Goal: Information Seeking & Learning: Learn about a topic

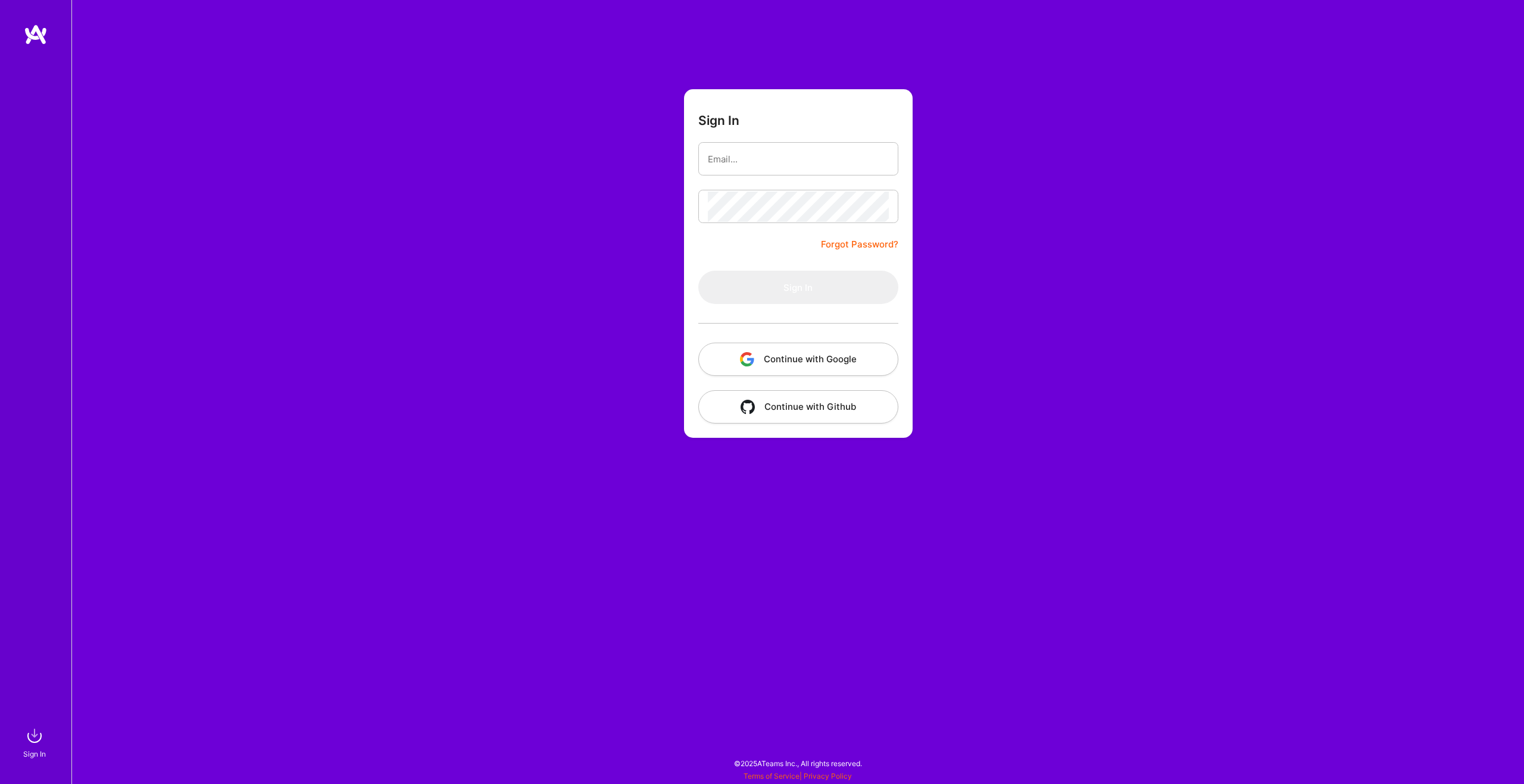
click at [823, 359] on button "Continue with Google" at bounding box center [797, 359] width 200 height 34
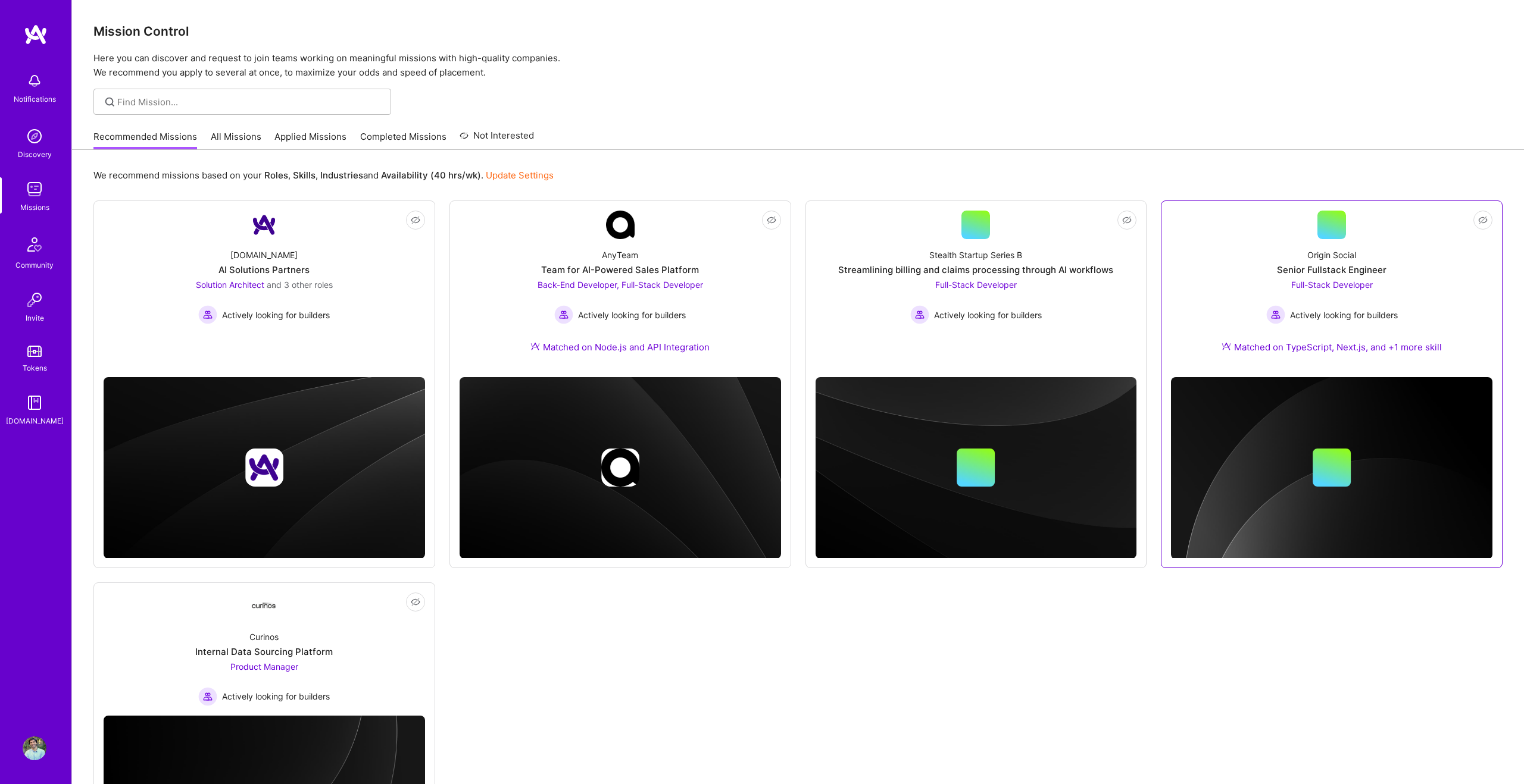
click at [1224, 261] on div "Origin Social Senior Fullstack Engineer Full-Stack Developer Actively looking f…" at bounding box center [1331, 303] width 322 height 128
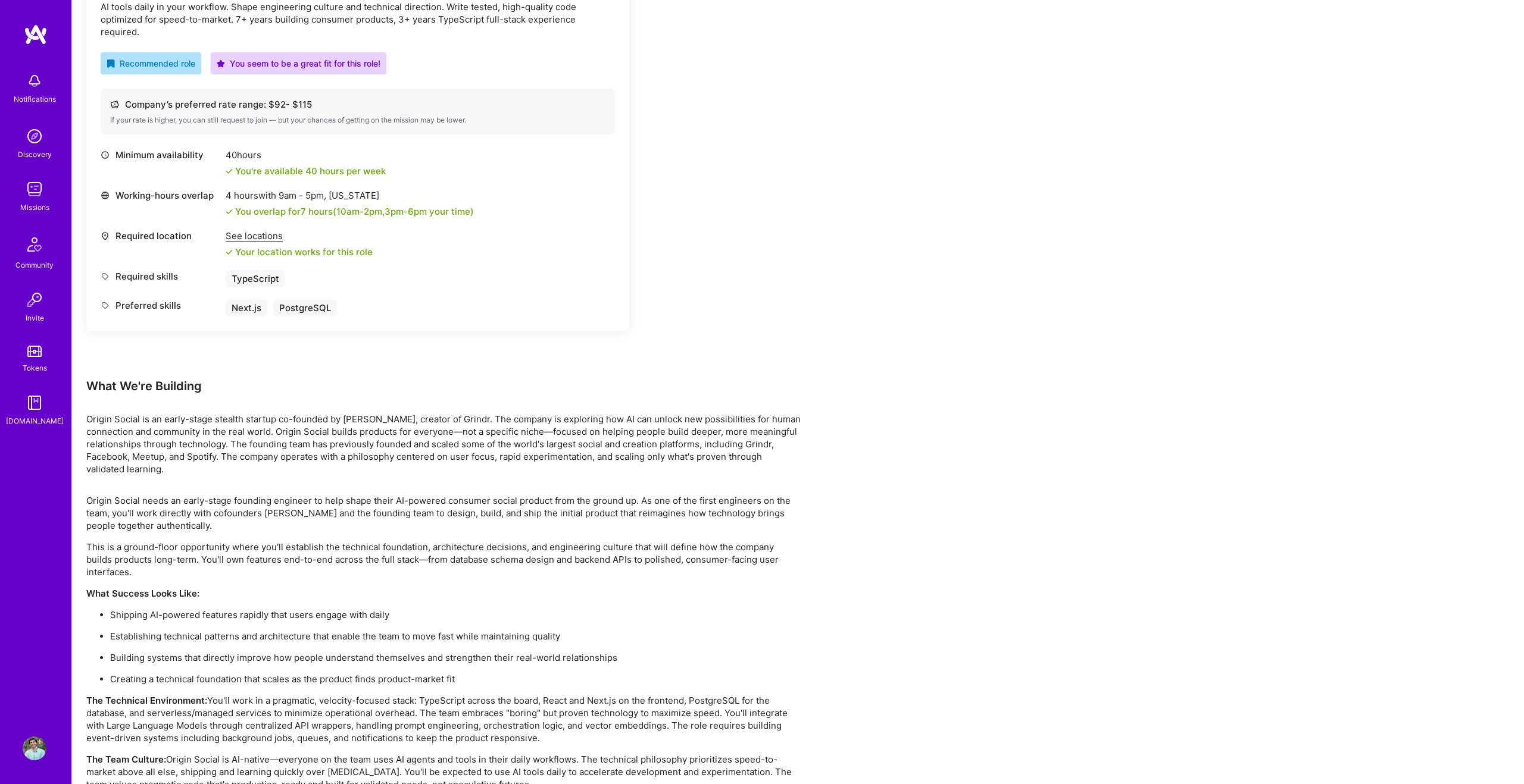
scroll to position [456, 0]
